Goal: Task Accomplishment & Management: Manage account settings

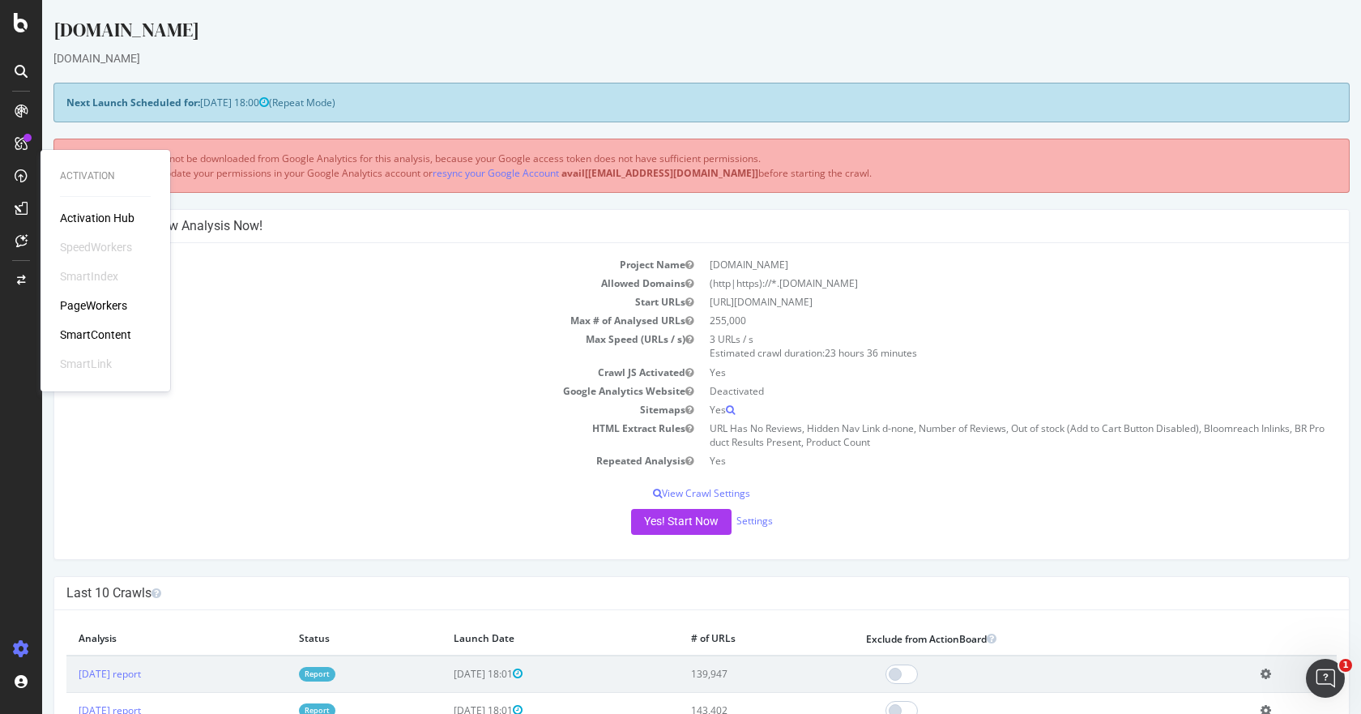
click at [731, 171] on div "Visit information will not be downloaded from Google Analytics for this analysi…" at bounding box center [701, 165] width 1296 height 53
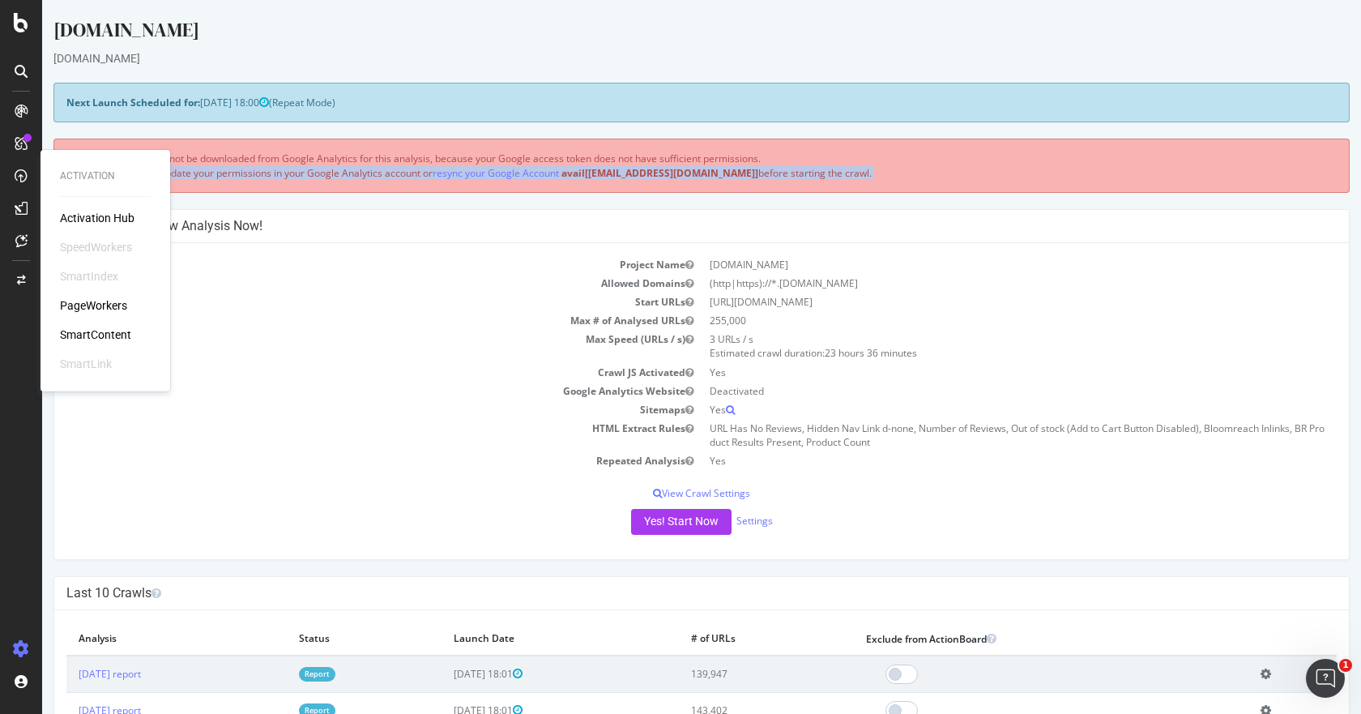
click at [731, 171] on div "Visit information will not be downloaded from Google Analytics for this analysi…" at bounding box center [701, 165] width 1296 height 53
click at [854, 167] on div "Visit information will not be downloaded from Google Analytics for this analysi…" at bounding box center [701, 165] width 1296 height 53
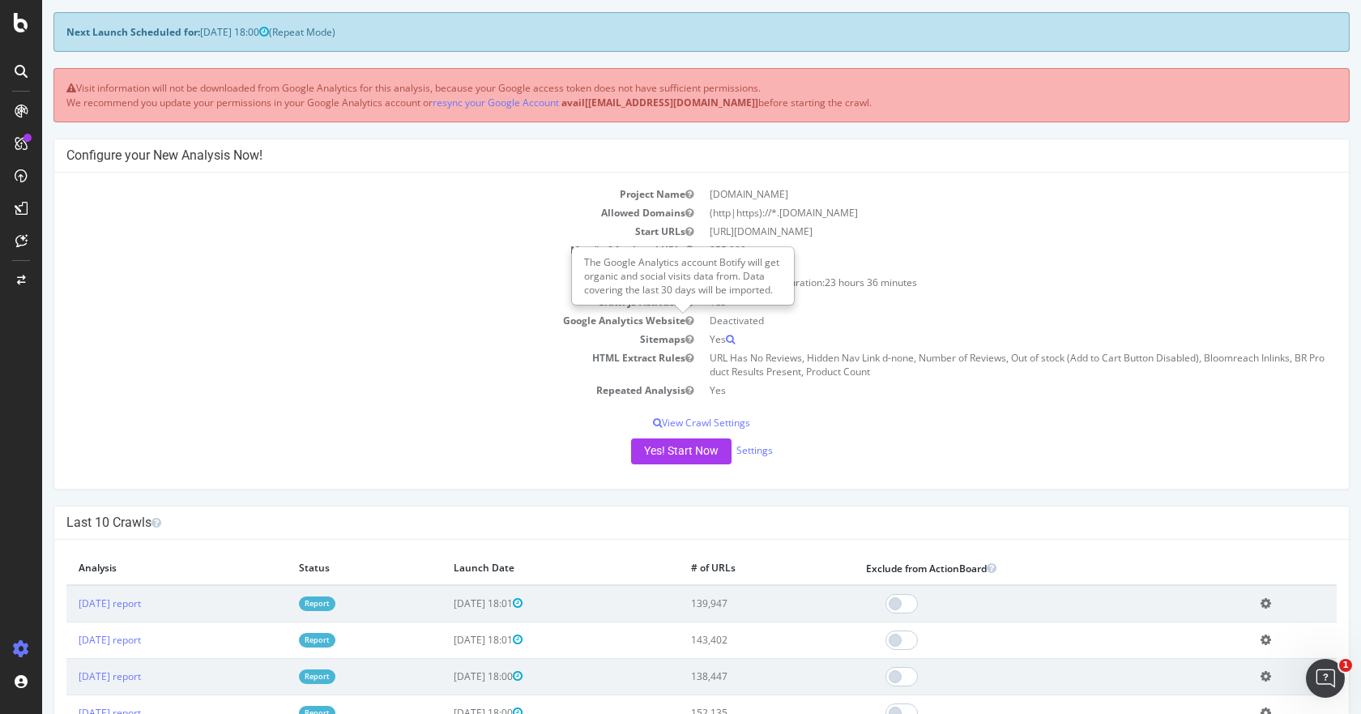
scroll to position [162, 0]
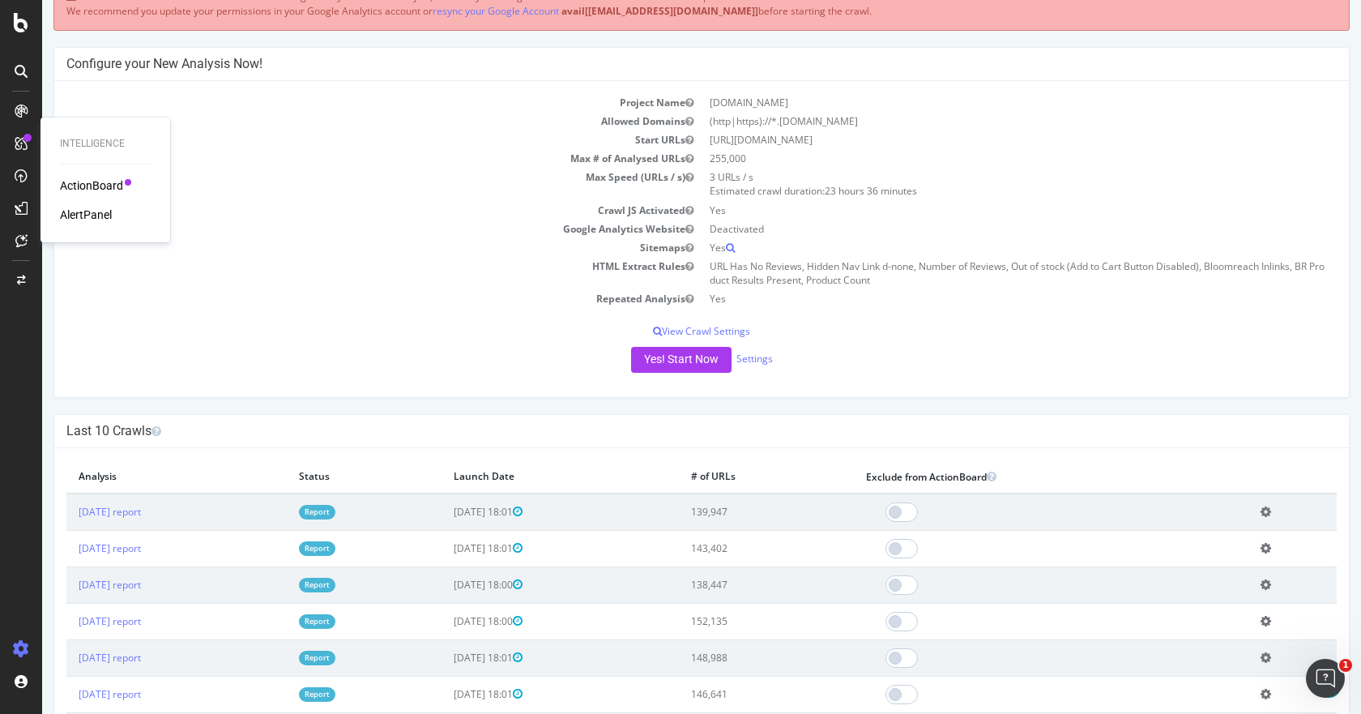
click at [86, 181] on div "ActionBoard" at bounding box center [91, 185] width 63 height 16
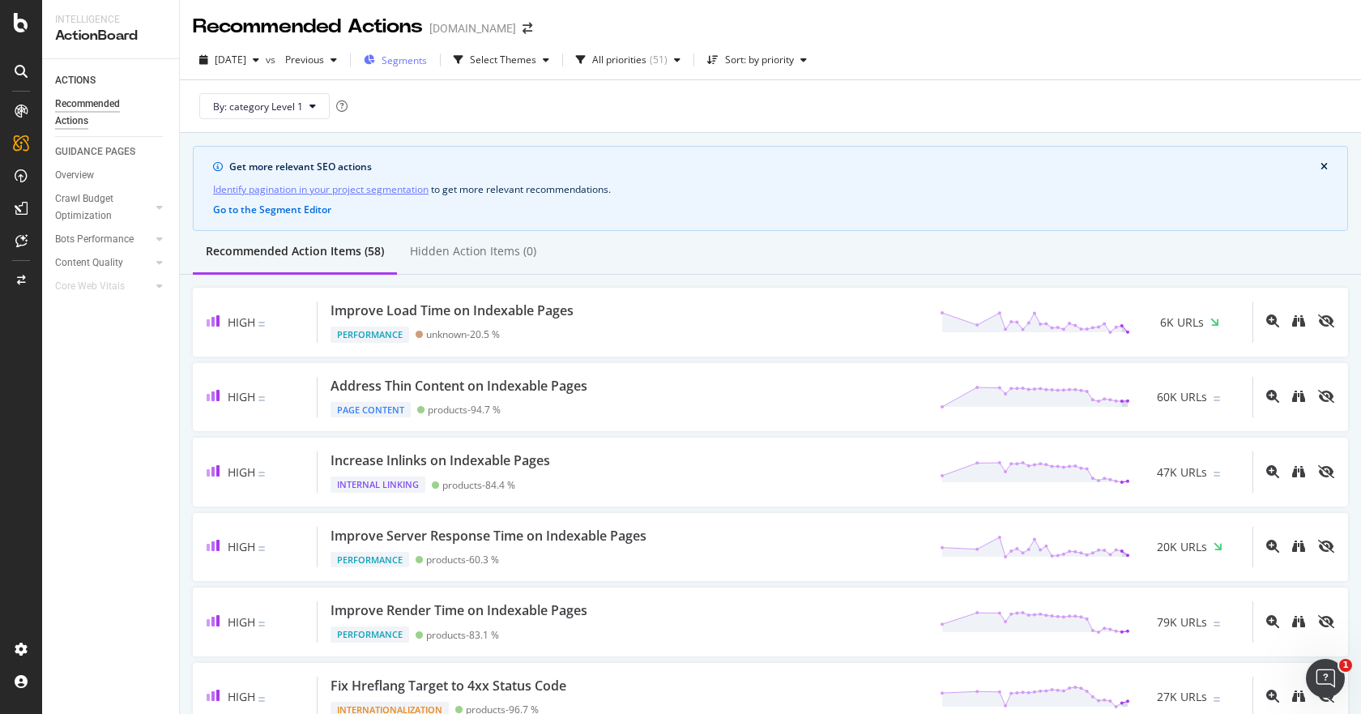
click at [427, 62] on span "Segments" at bounding box center [404, 60] width 45 height 14
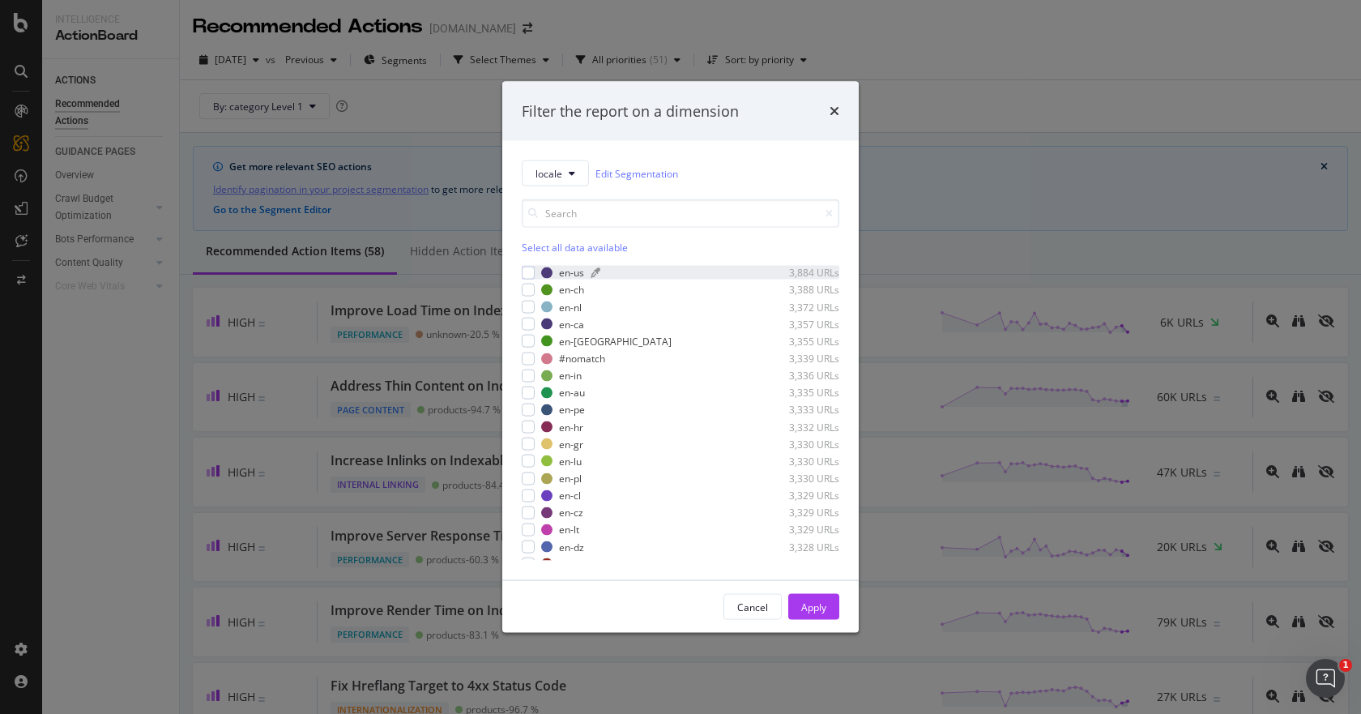
click at [575, 271] on div "en-us" at bounding box center [571, 273] width 25 height 14
click at [814, 608] on div "Apply" at bounding box center [813, 606] width 25 height 14
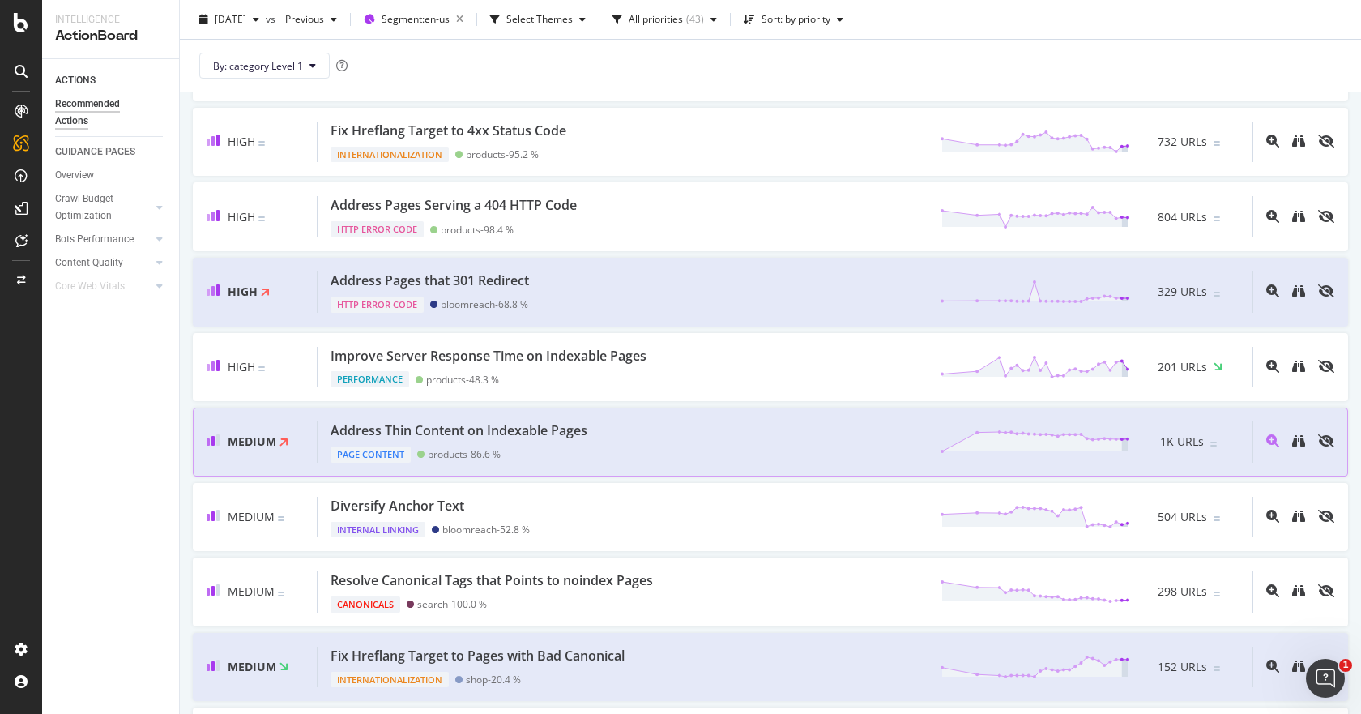
scroll to position [567, 0]
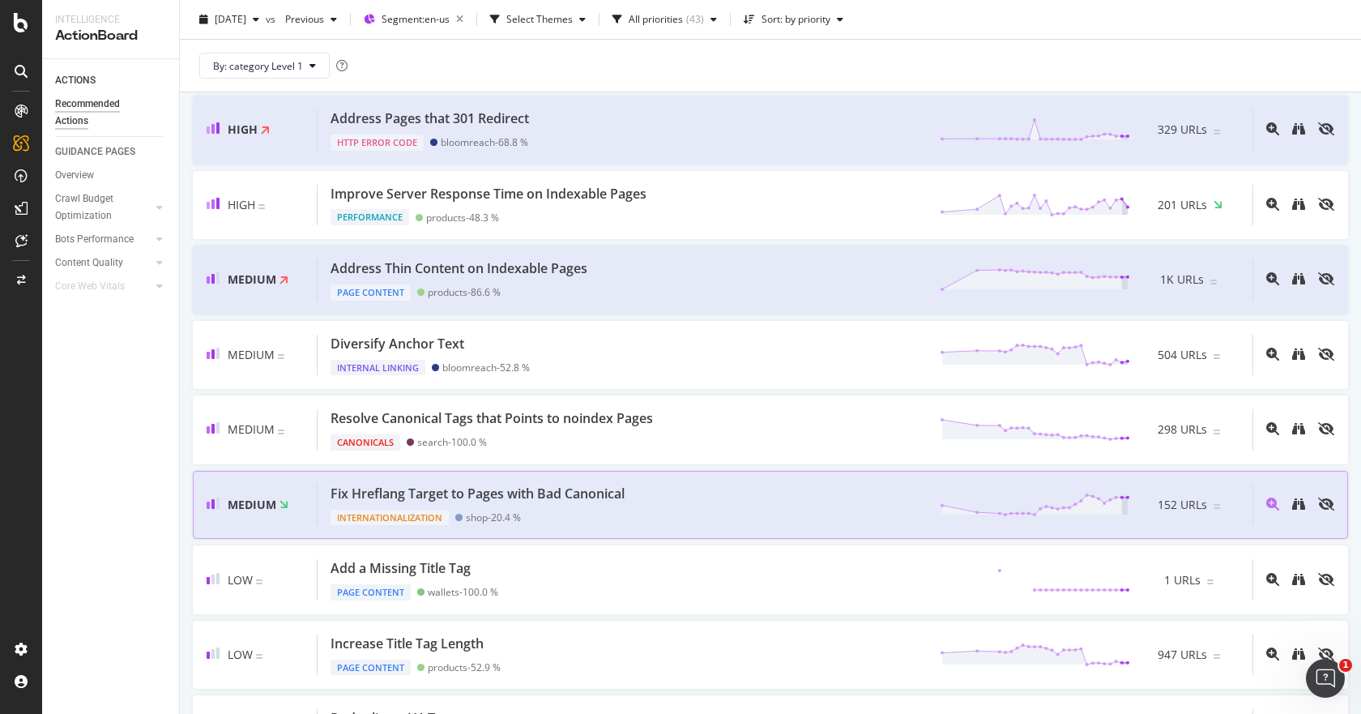
click at [689, 514] on div "Fix Hreflang Target to Pages with Bad Canonical Internationalization shop - 20.…" at bounding box center [785, 504] width 935 height 41
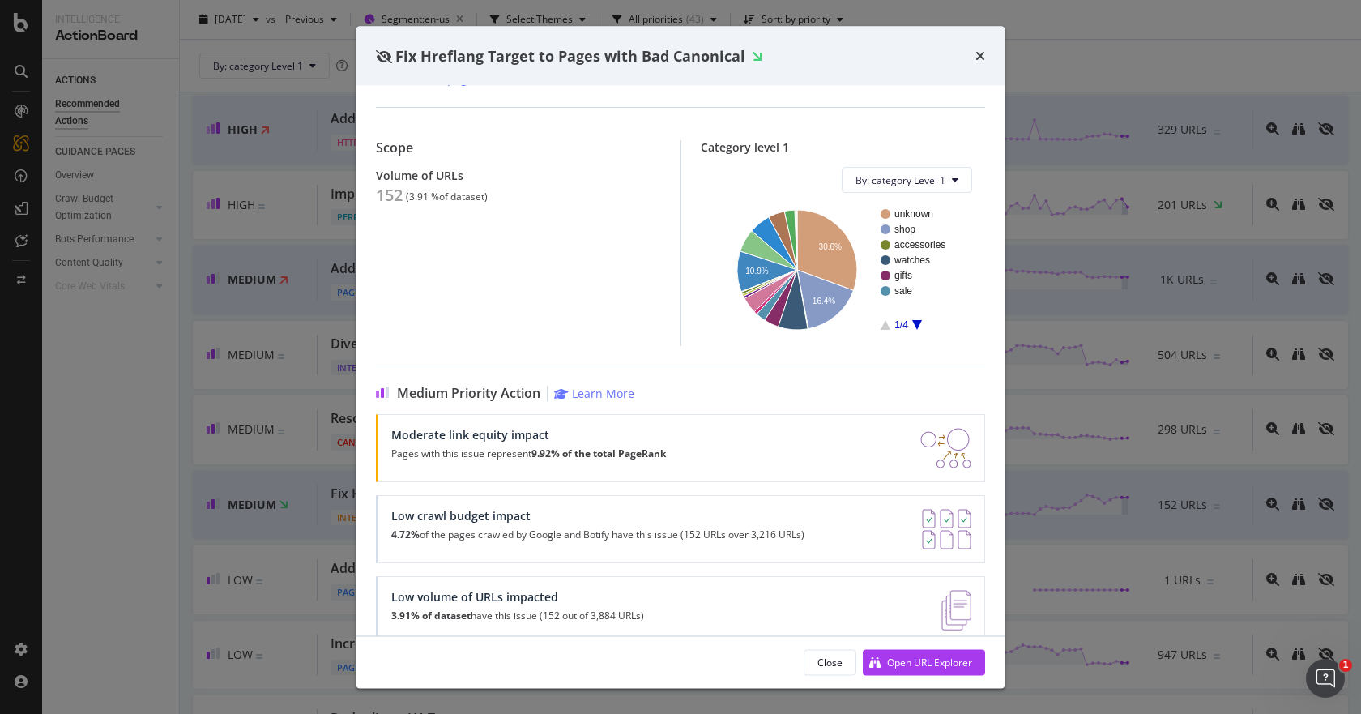
scroll to position [112, 0]
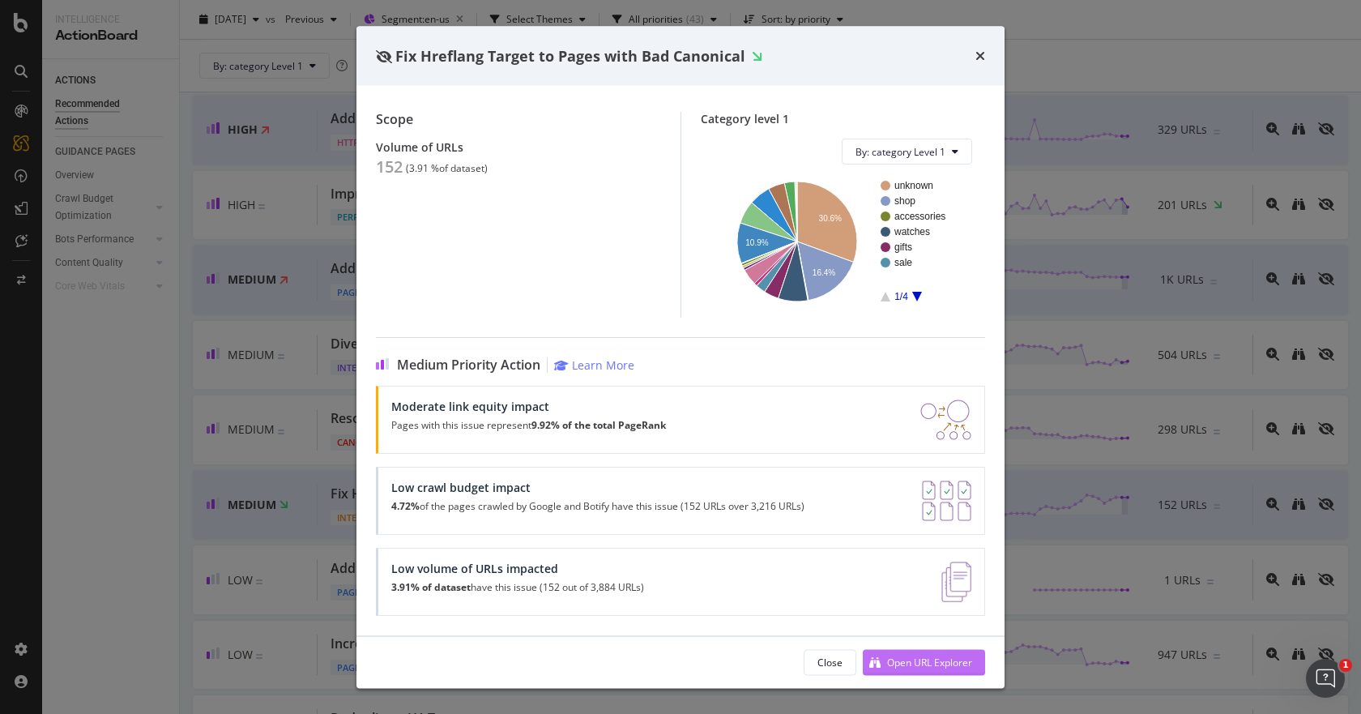
click at [910, 663] on div "Open URL Explorer" at bounding box center [929, 662] width 85 height 14
click at [976, 58] on icon "times" at bounding box center [980, 55] width 10 height 13
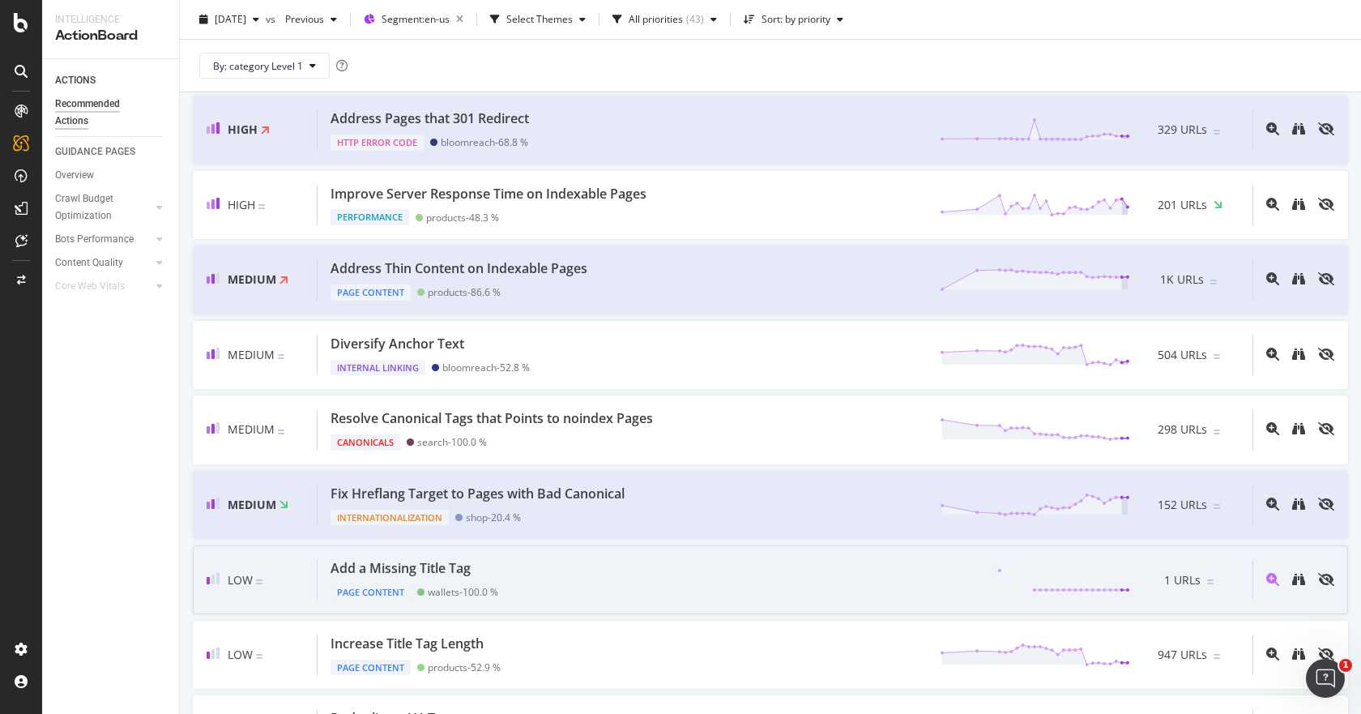
click at [578, 578] on div "Add a Missing Title Tag Page Content wallets - 100.0 % 1 URLs" at bounding box center [785, 579] width 935 height 41
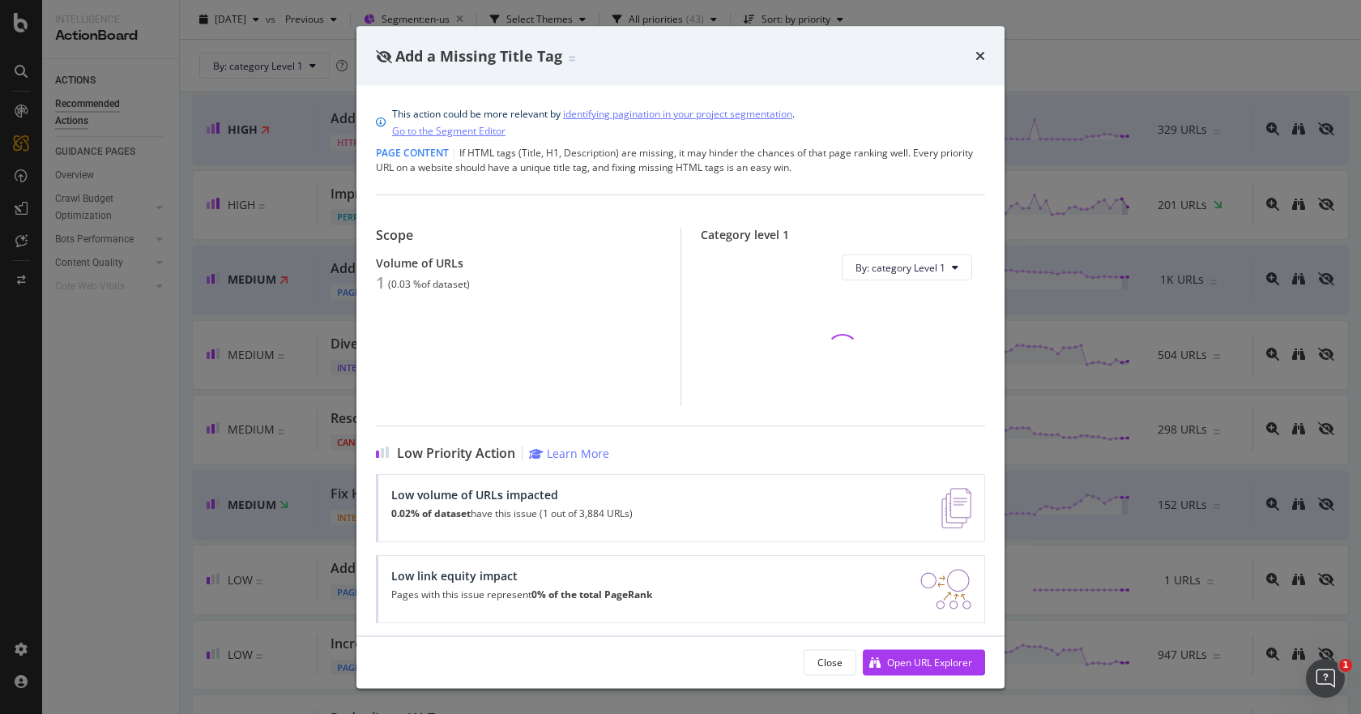
scroll to position [6, 0]
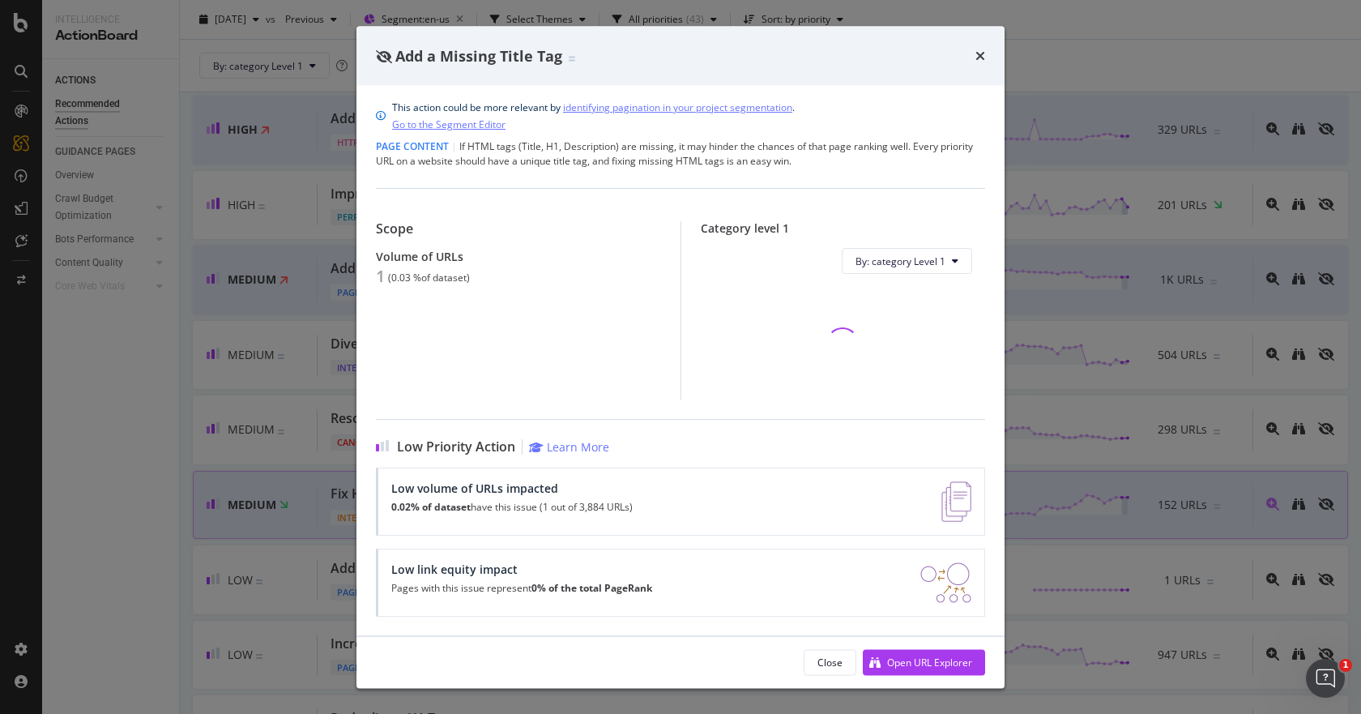
drag, startPoint x: 977, startPoint y: 51, endPoint x: 523, endPoint y: 470, distance: 617.4
click at [977, 51] on icon "times" at bounding box center [980, 55] width 10 height 13
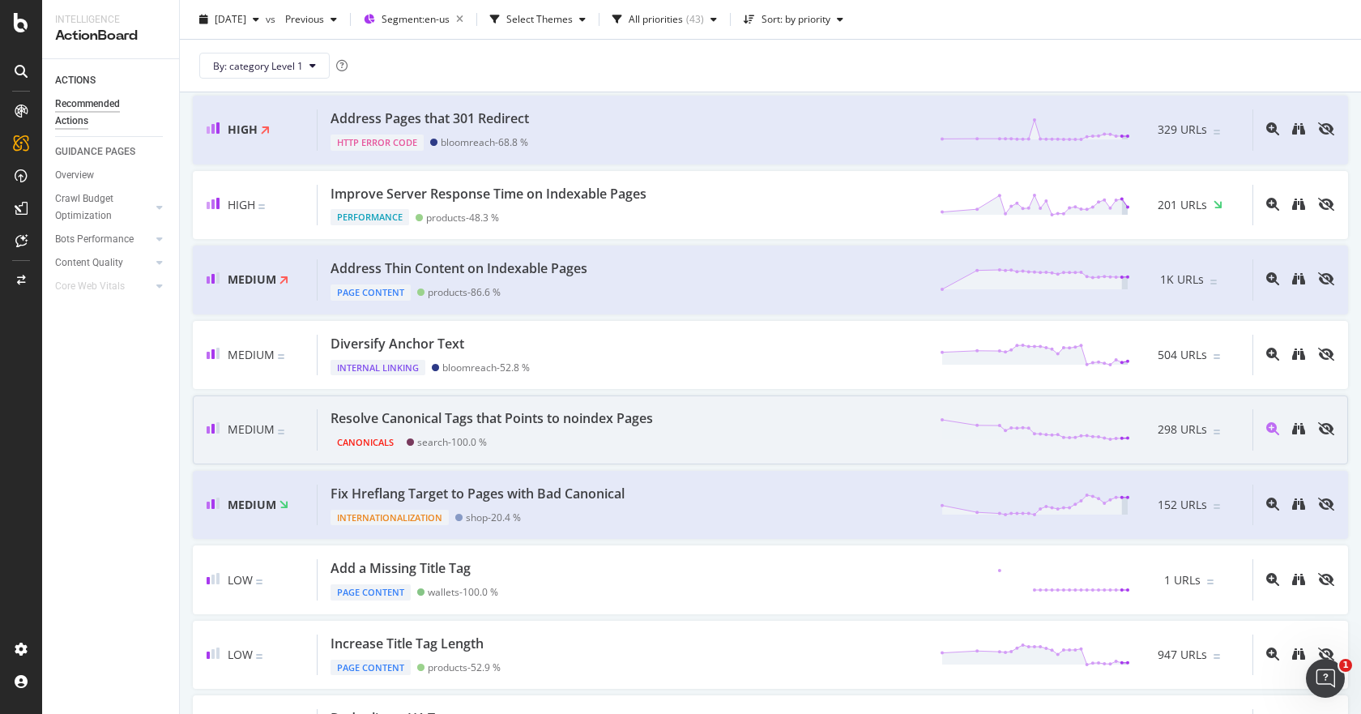
click at [578, 429] on div "Canonicals search - 100.0 %" at bounding box center [494, 439] width 329 height 23
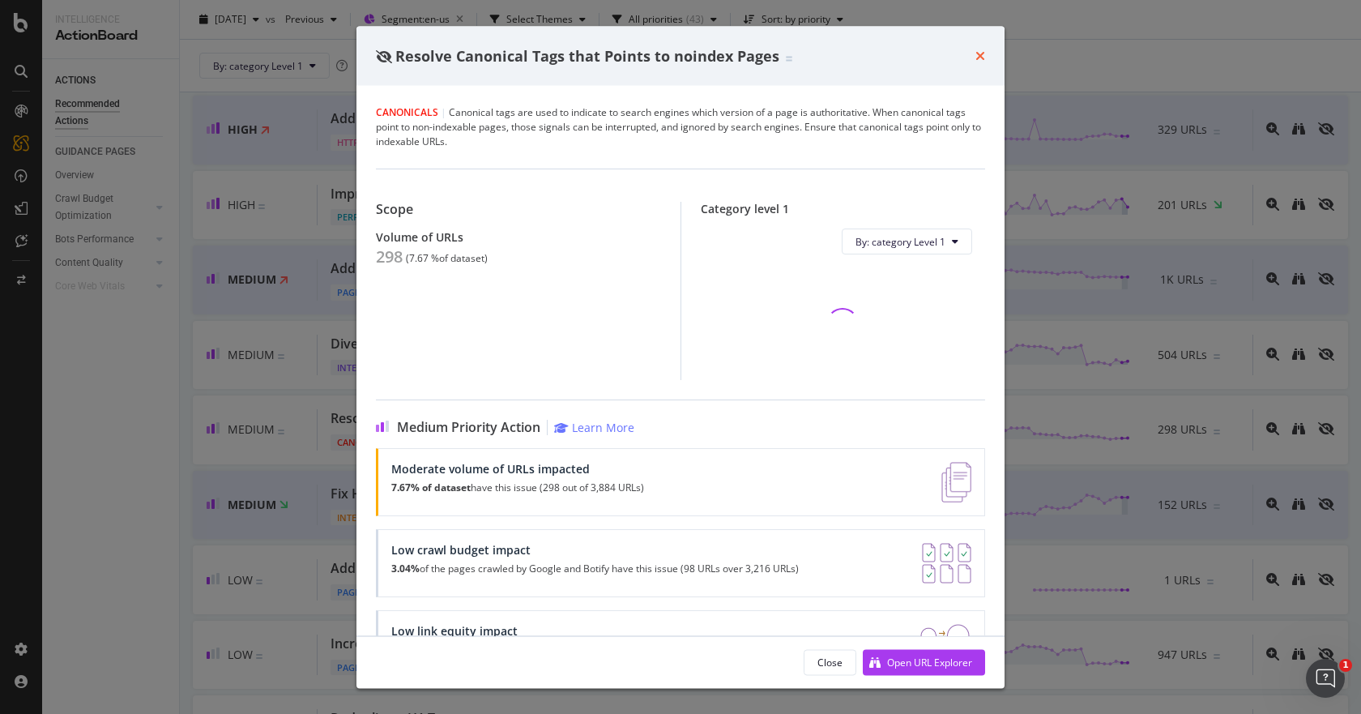
click at [979, 58] on icon "times" at bounding box center [980, 55] width 10 height 13
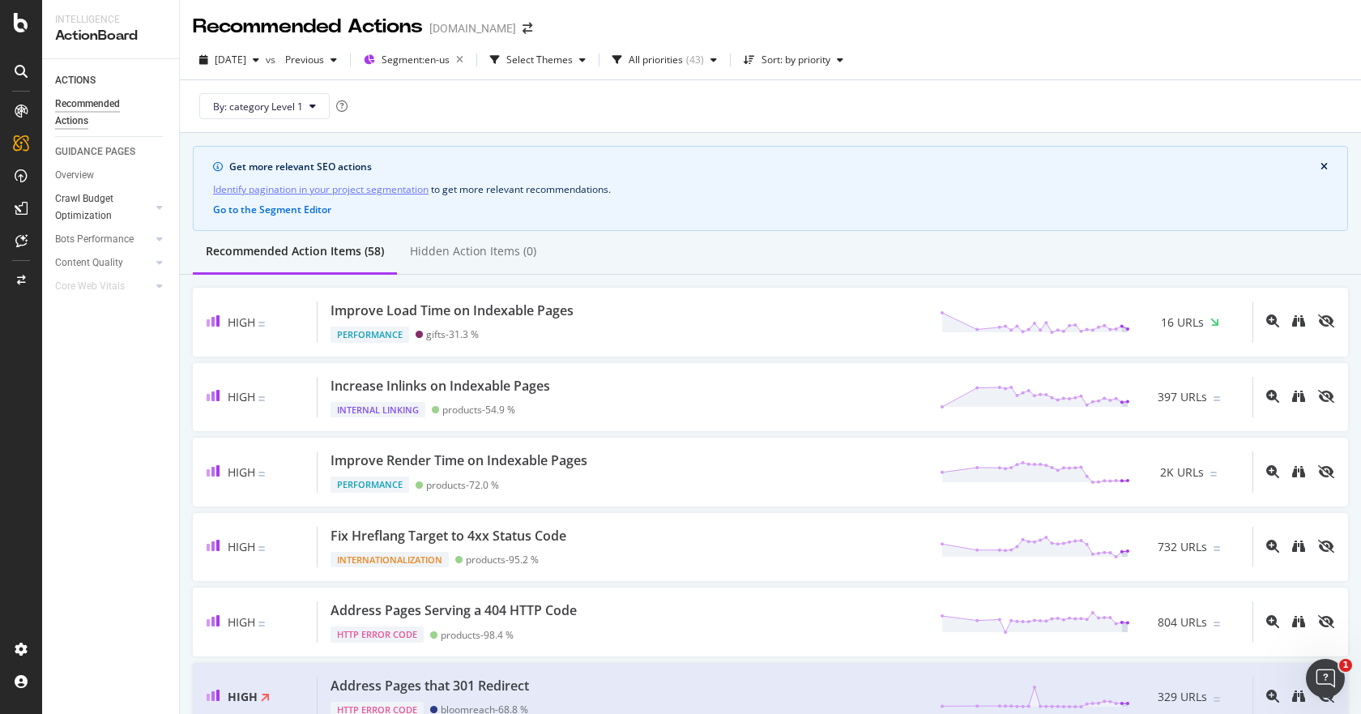
drag, startPoint x: 129, startPoint y: 205, endPoint x: 149, endPoint y: 210, distance: 20.8
click at [129, 205] on div "Crawl Budget Optimization" at bounding box center [97, 207] width 85 height 34
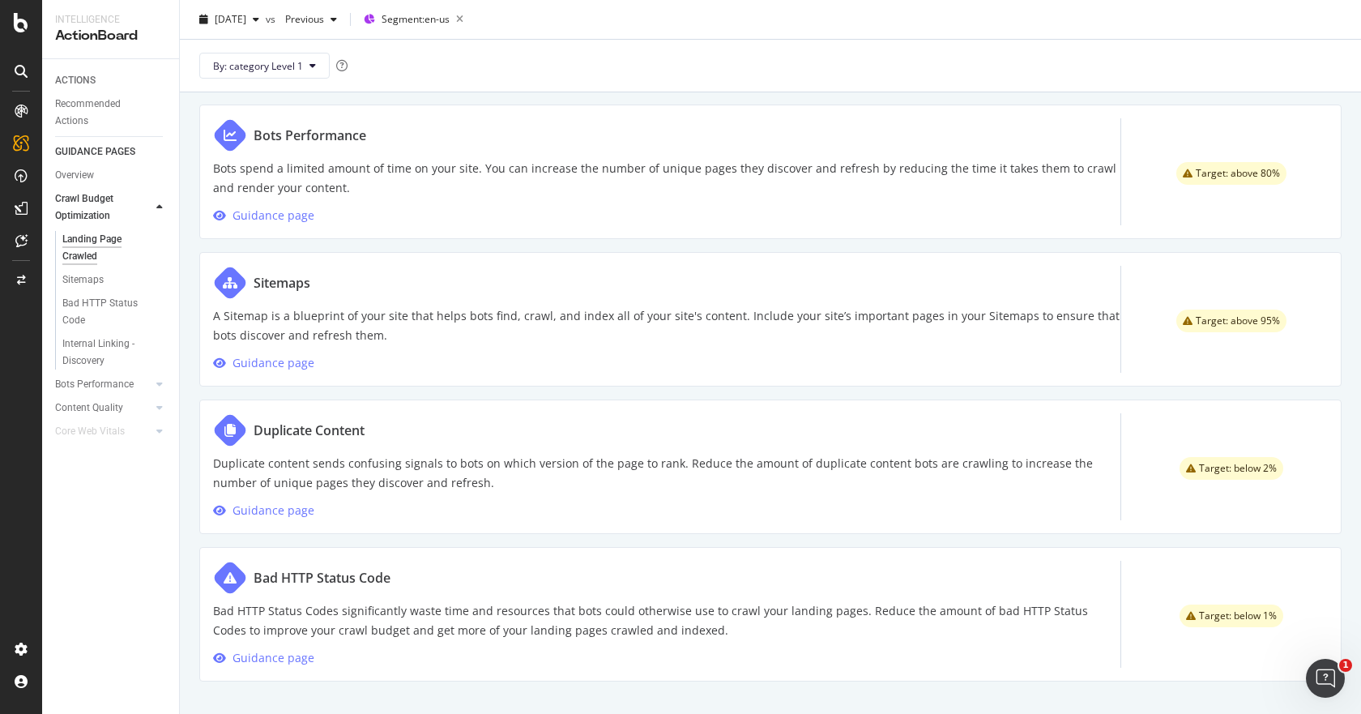
scroll to position [744, 0]
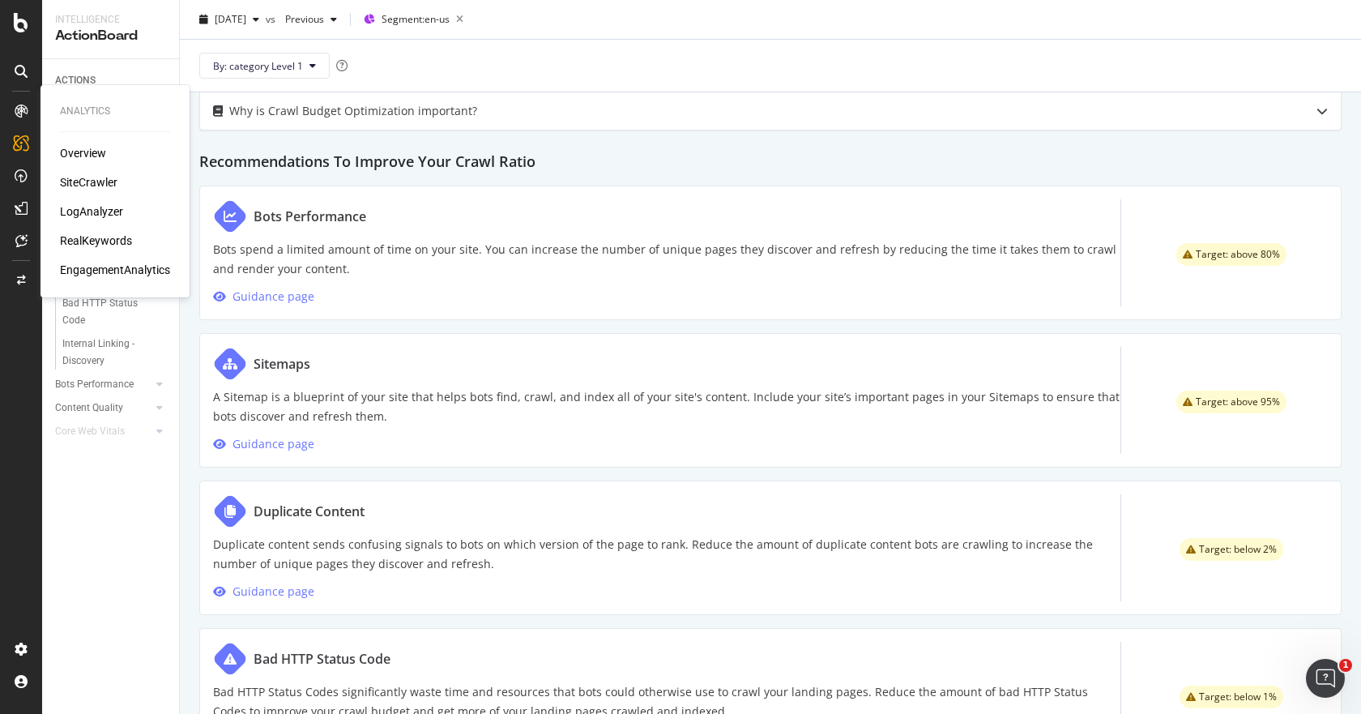
click at [104, 181] on div "SiteCrawler" at bounding box center [89, 182] width 58 height 16
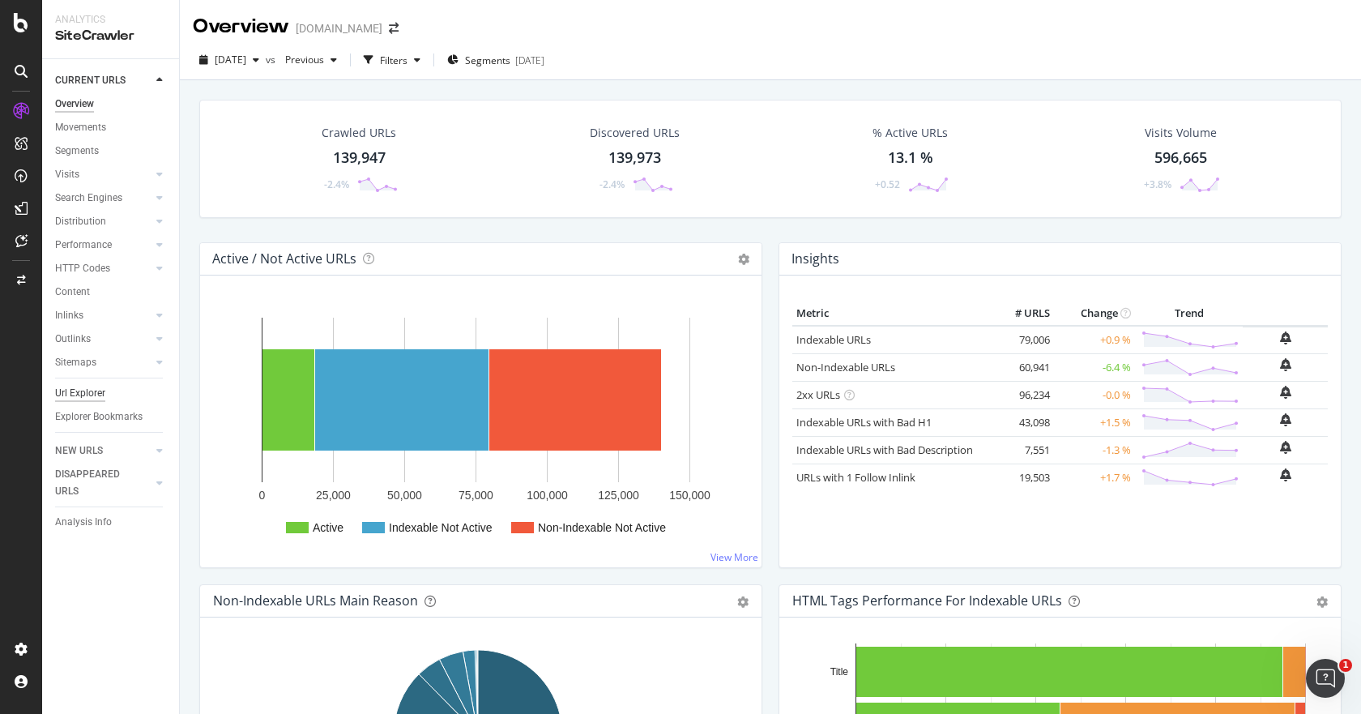
click at [82, 392] on div "Url Explorer" at bounding box center [80, 393] width 50 height 17
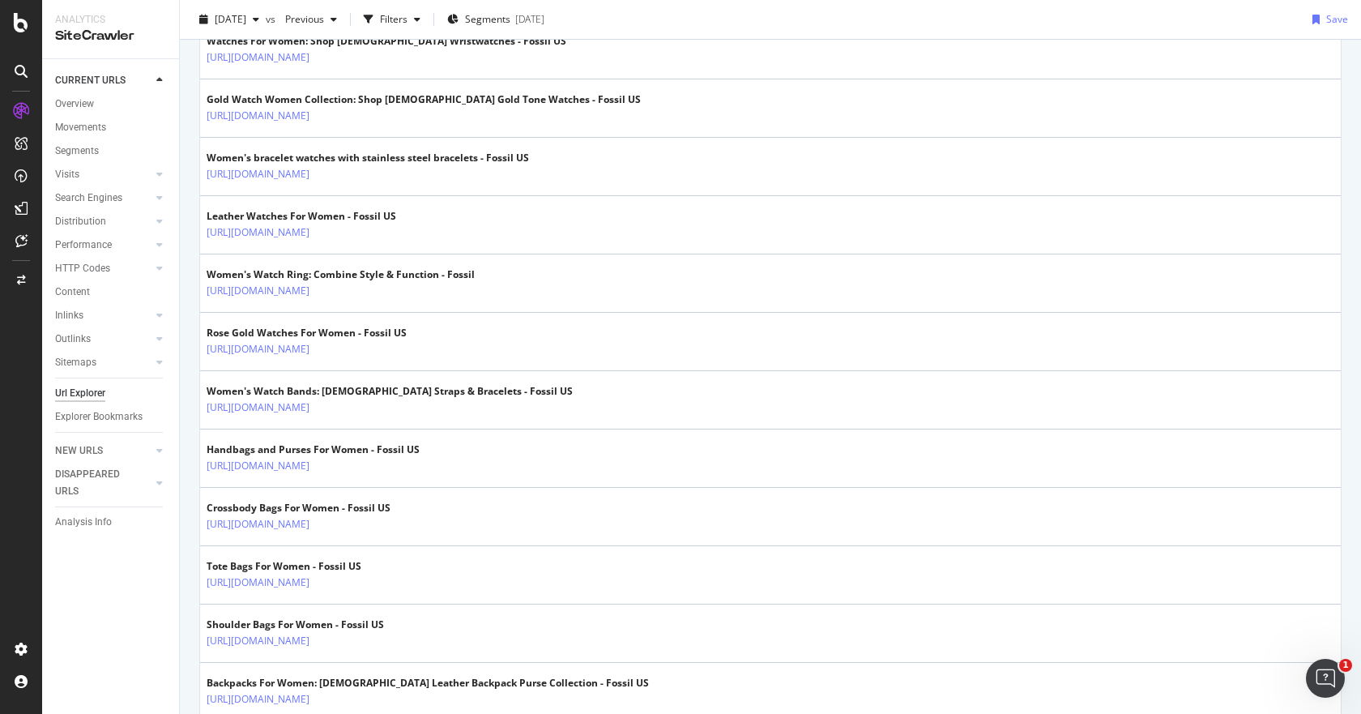
scroll to position [1134, 0]
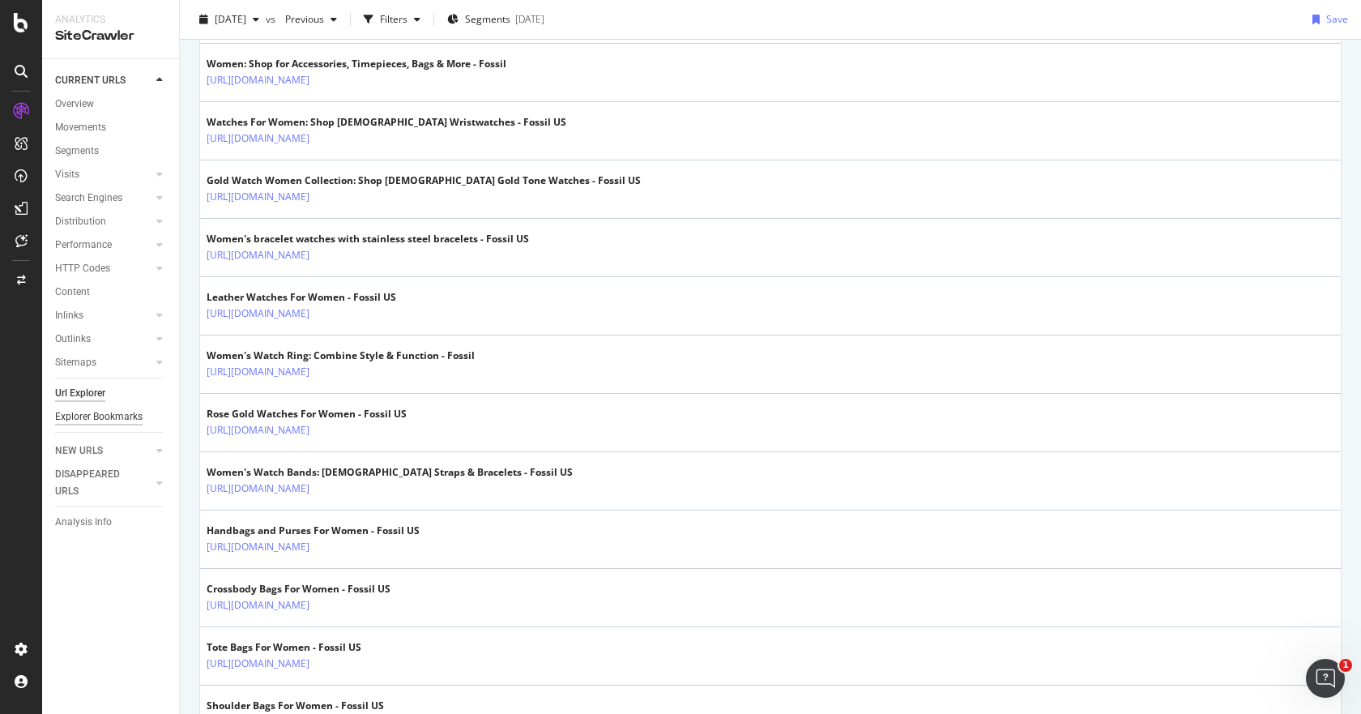
click at [71, 420] on div "Explorer Bookmarks" at bounding box center [98, 416] width 87 height 17
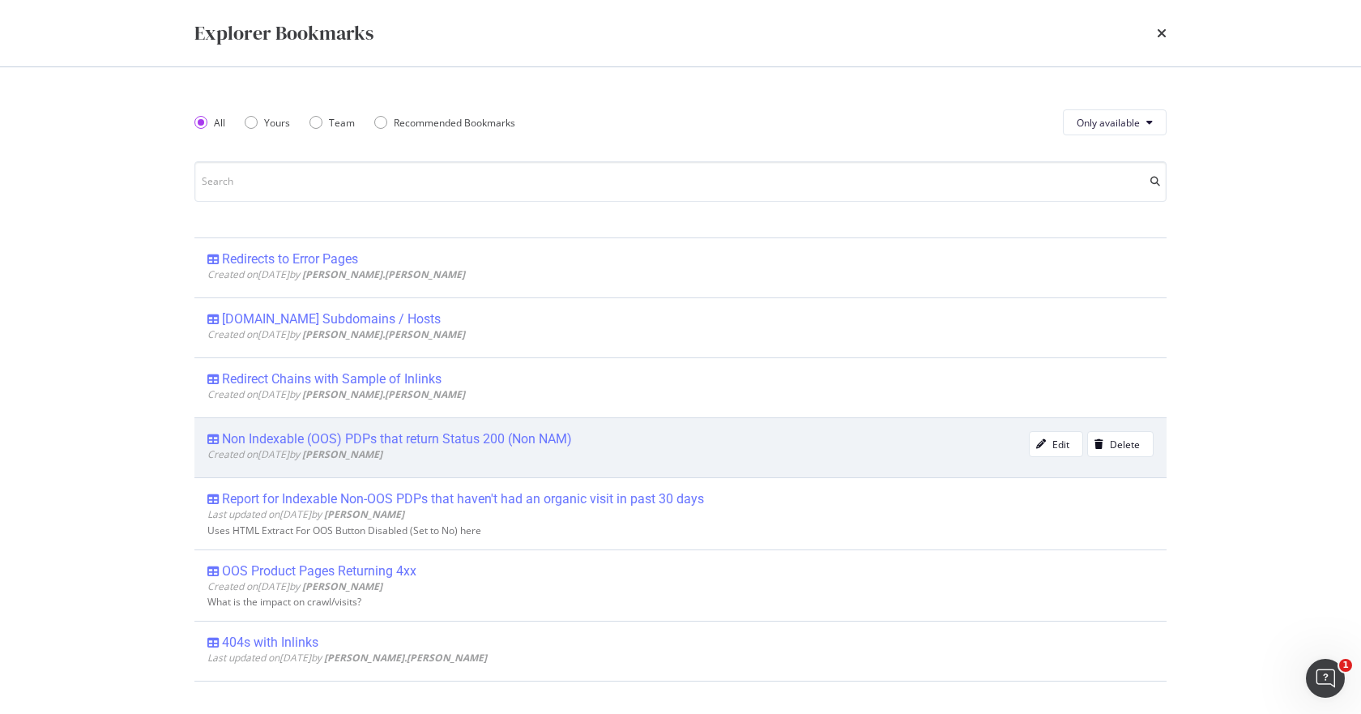
scroll to position [729, 0]
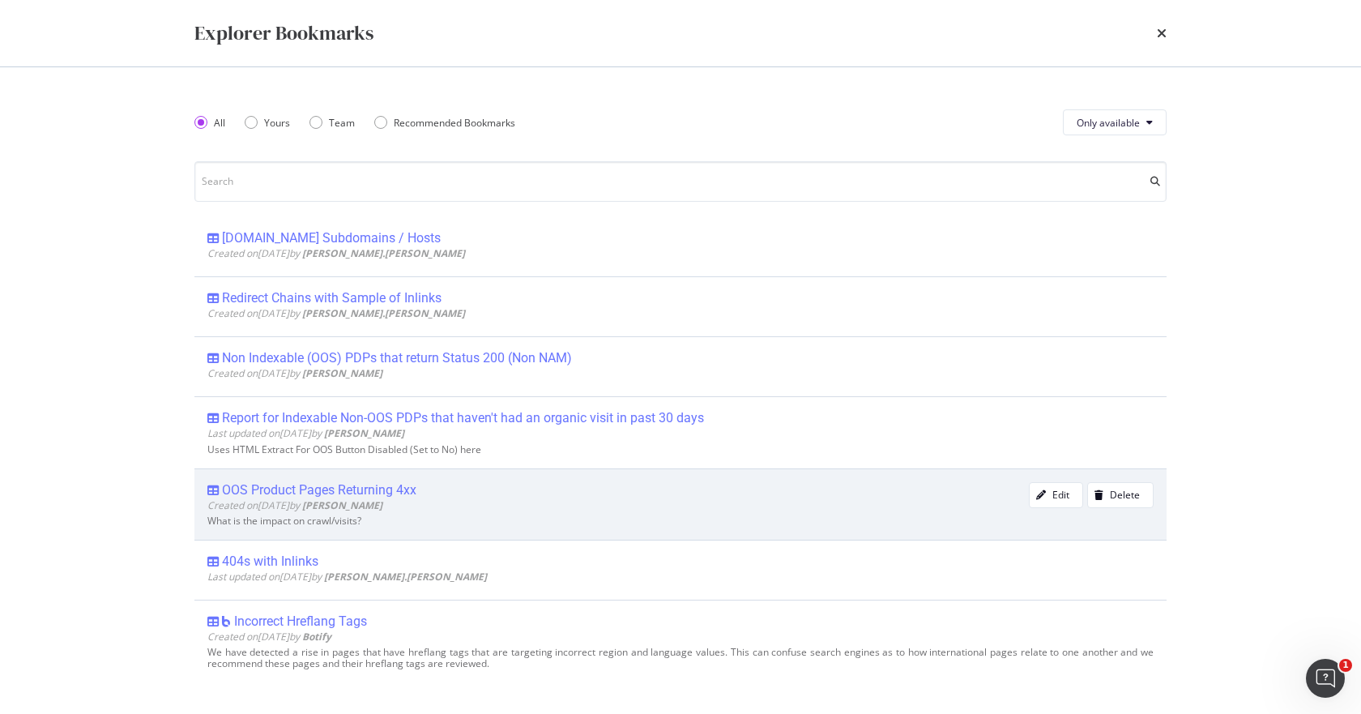
click at [373, 489] on div "OOS Product Pages Returning 4xx" at bounding box center [319, 490] width 194 height 16
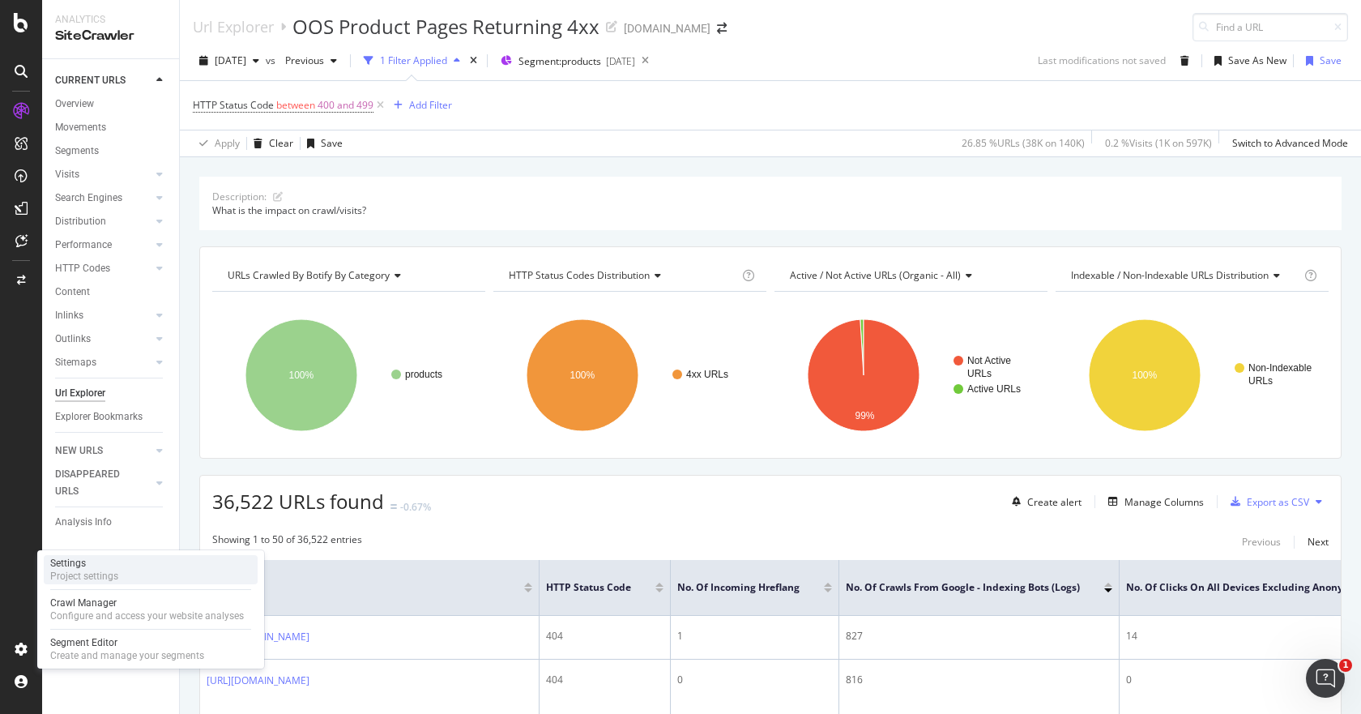
click at [104, 577] on div "Project settings" at bounding box center [84, 575] width 68 height 13
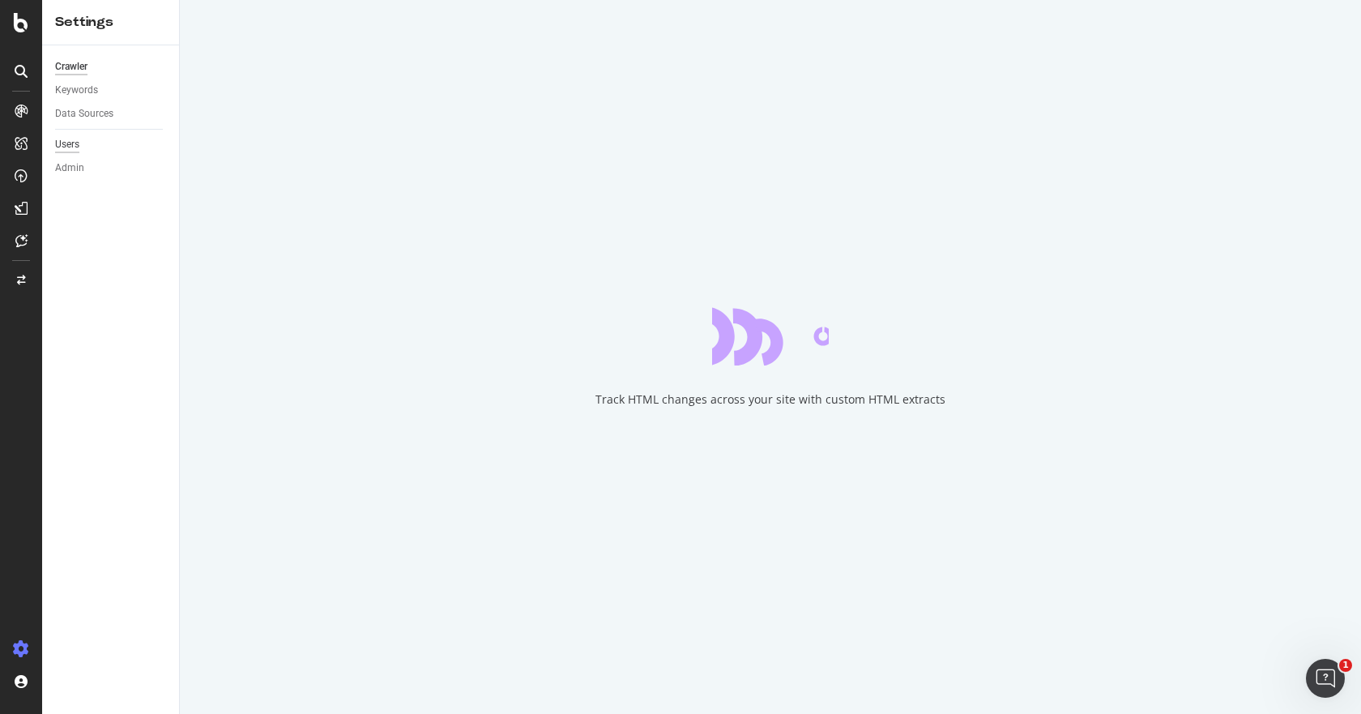
click at [75, 147] on div "Users" at bounding box center [67, 144] width 24 height 17
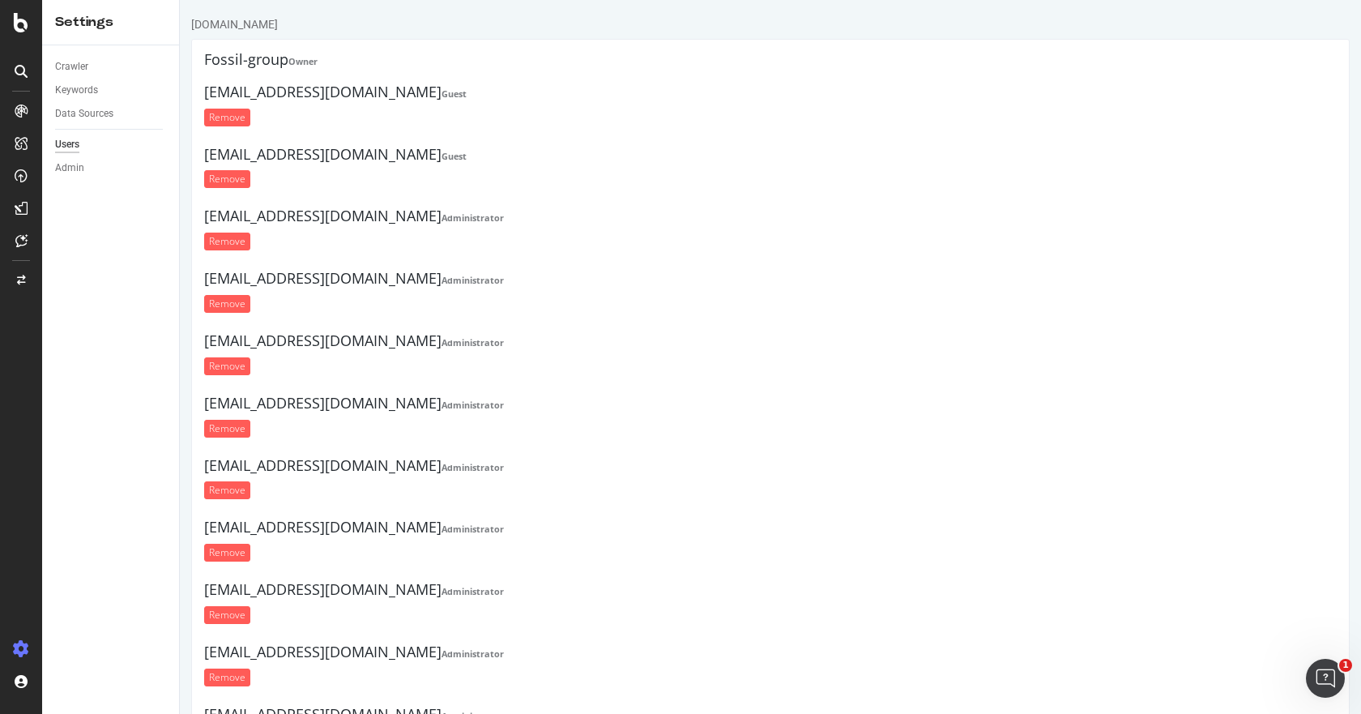
drag, startPoint x: 205, startPoint y: 92, endPoint x: 360, endPoint y: 92, distance: 154.7
click at [360, 92] on h4 "[EMAIL_ADDRESS][DOMAIN_NAME] Guest" at bounding box center [770, 92] width 1132 height 16
copy h4 "[EMAIL_ADDRESS][DOMAIN_NAME]"
drag, startPoint x: 205, startPoint y: 152, endPoint x: 295, endPoint y: 161, distance: 90.4
click at [295, 161] on h4 "[EMAIL_ADDRESS][DOMAIN_NAME] Guest" at bounding box center [770, 155] width 1132 height 16
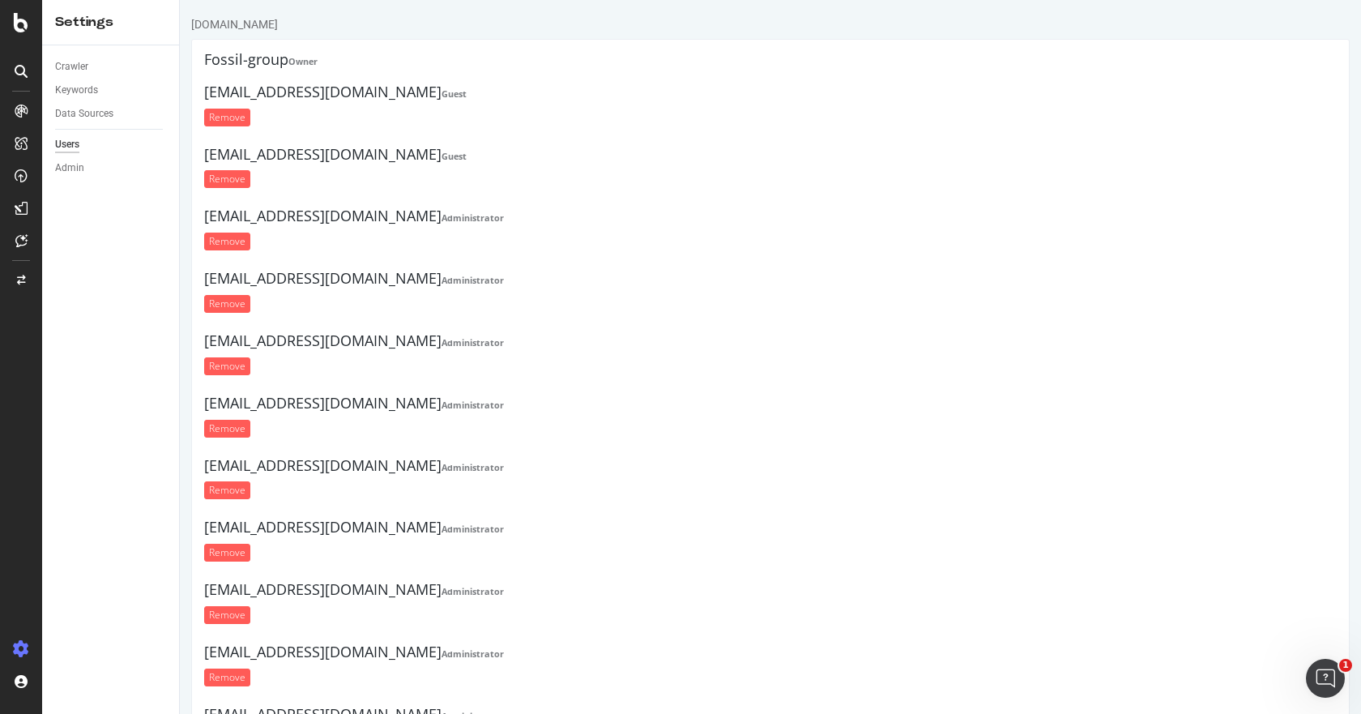
copy h4 "[EMAIL_ADDRESS][DOMAIN_NAME]"
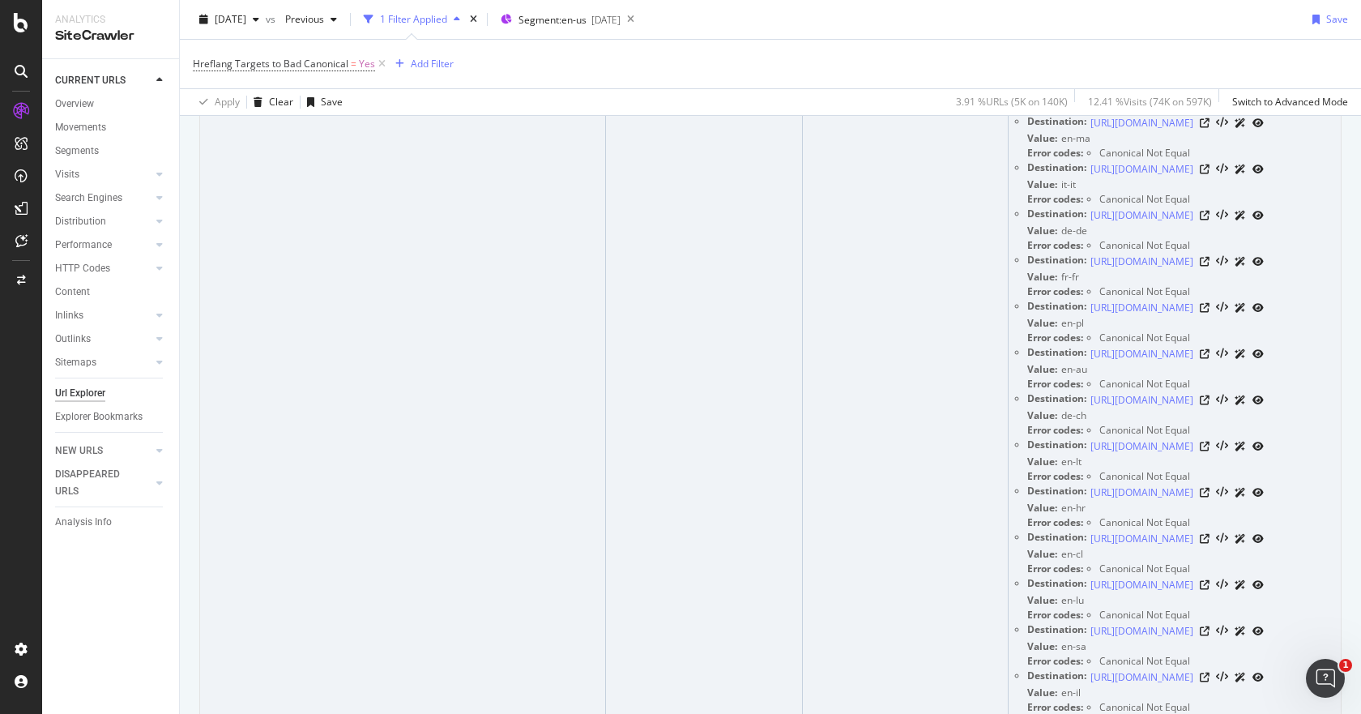
scroll to position [486, 0]
